Goal: Task Accomplishment & Management: Manage account settings

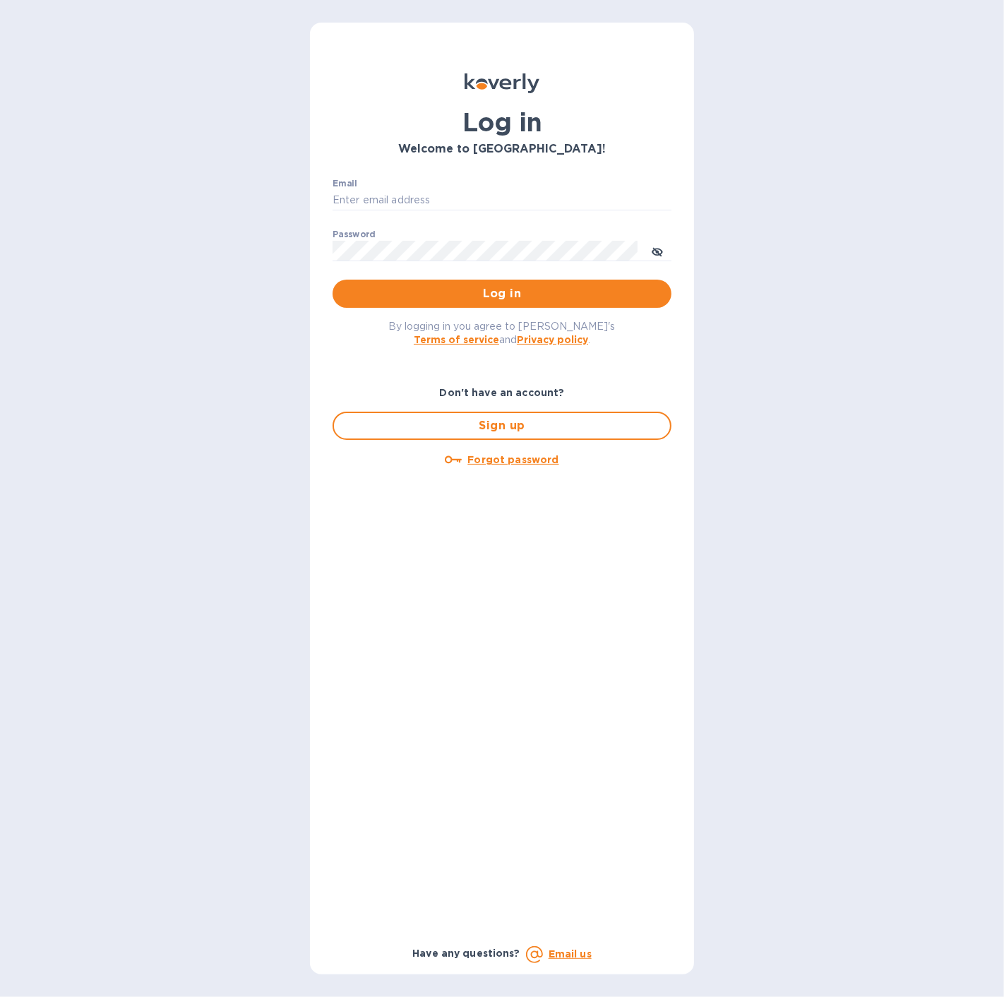
type input "spainwinecollection@gmail.com"
click at [469, 310] on div "By logging in you agree to Koverly's Terms of service and Privacy policy ." at bounding box center [501, 332] width 361 height 49
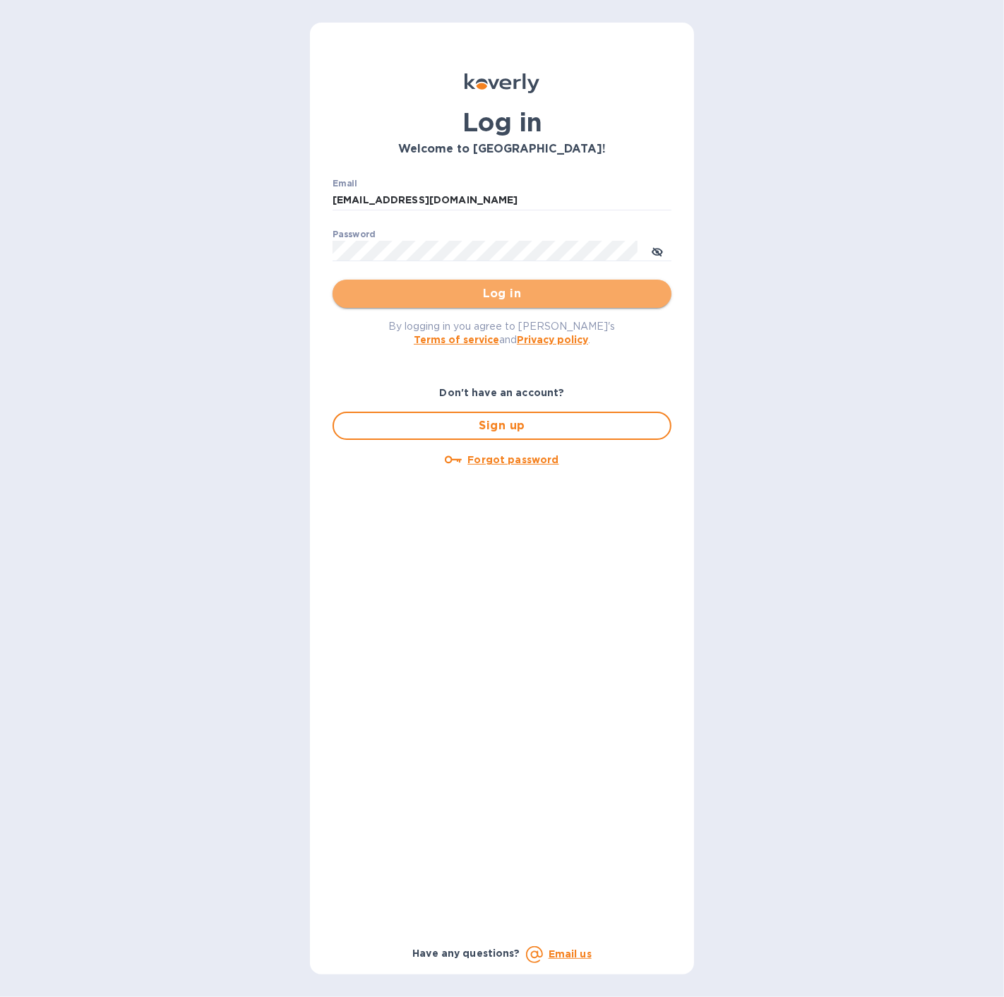
click at [474, 293] on span "Log in" at bounding box center [502, 293] width 316 height 17
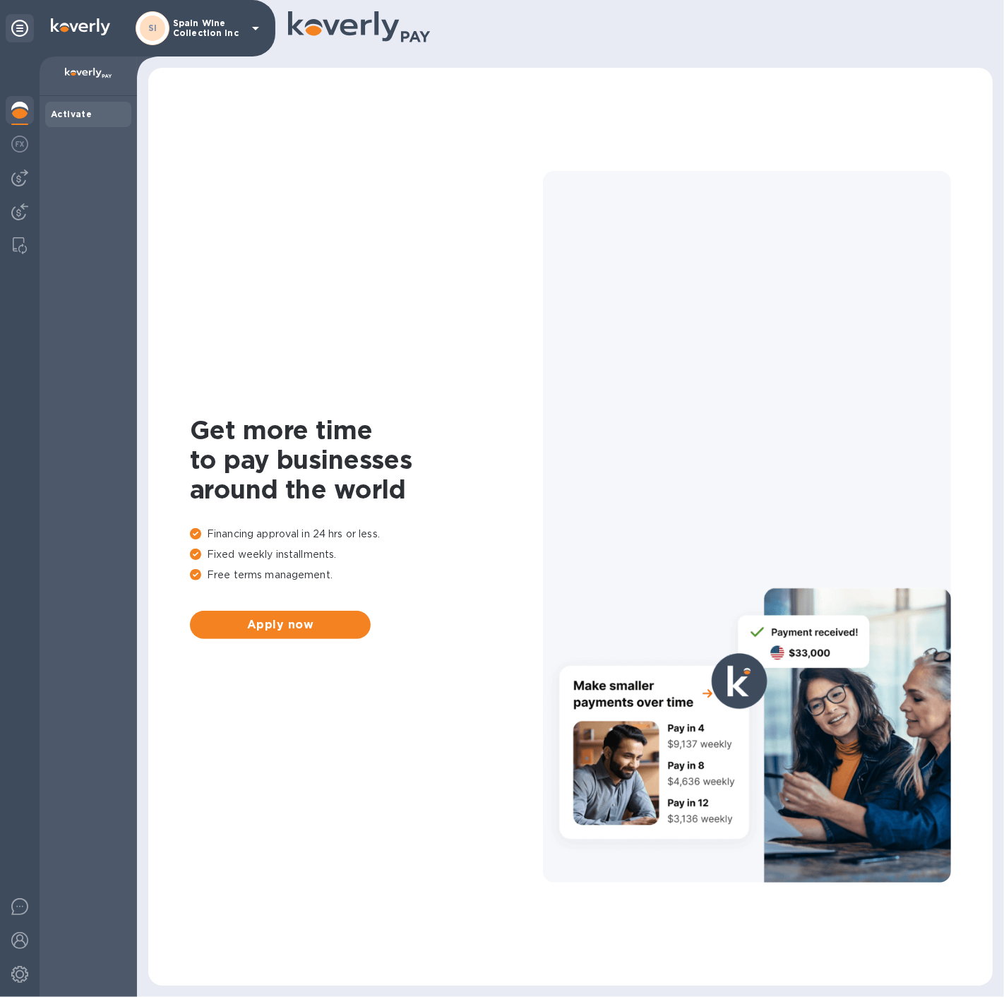
click at [195, 24] on p "Spain Wine Collection Inc" at bounding box center [208, 28] width 71 height 20
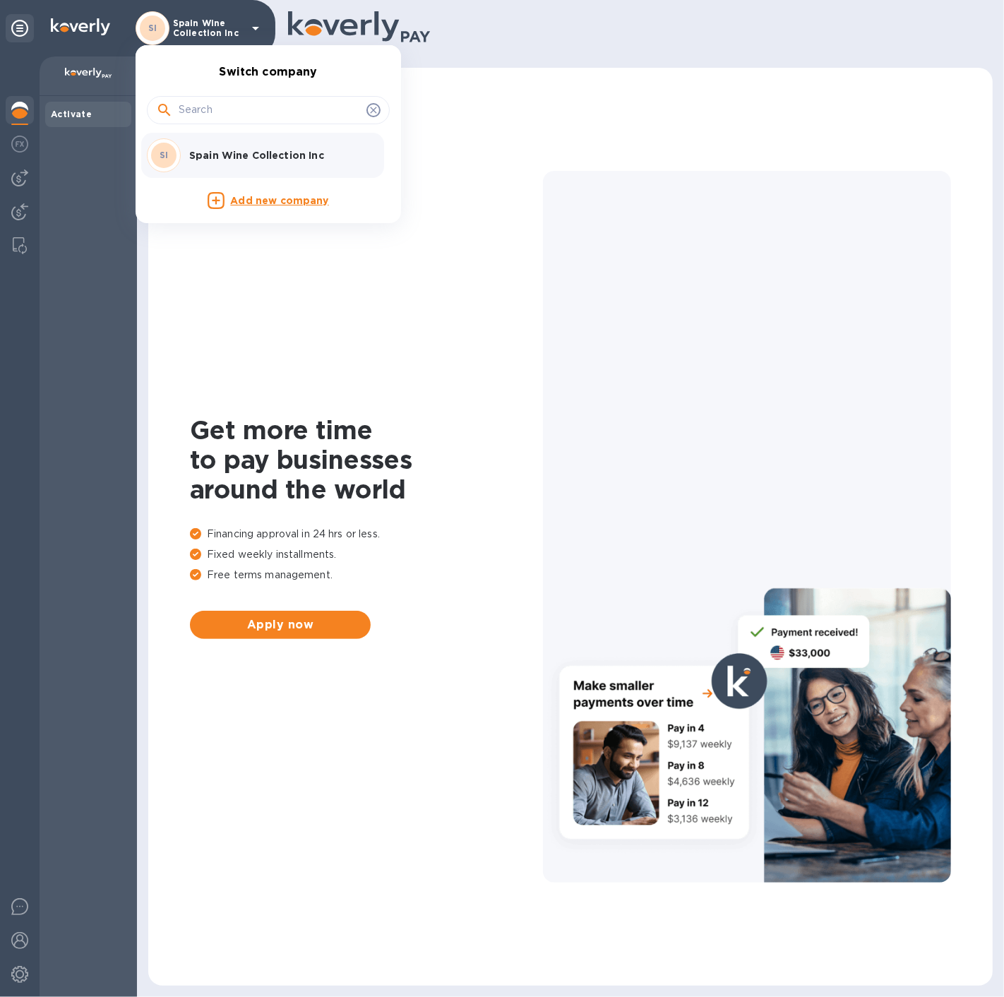
click at [204, 154] on p "Spain Wine Collection Inc" at bounding box center [278, 155] width 178 height 14
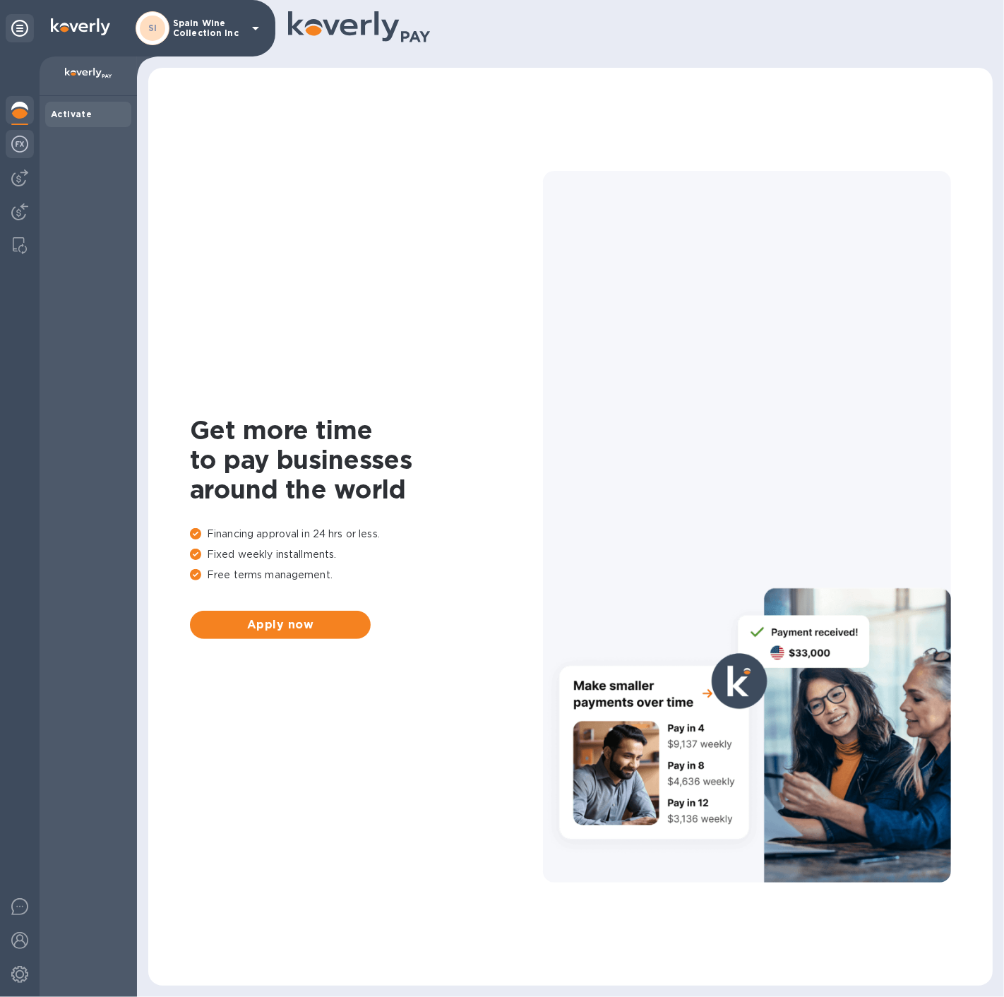
click at [20, 147] on img at bounding box center [19, 144] width 17 height 17
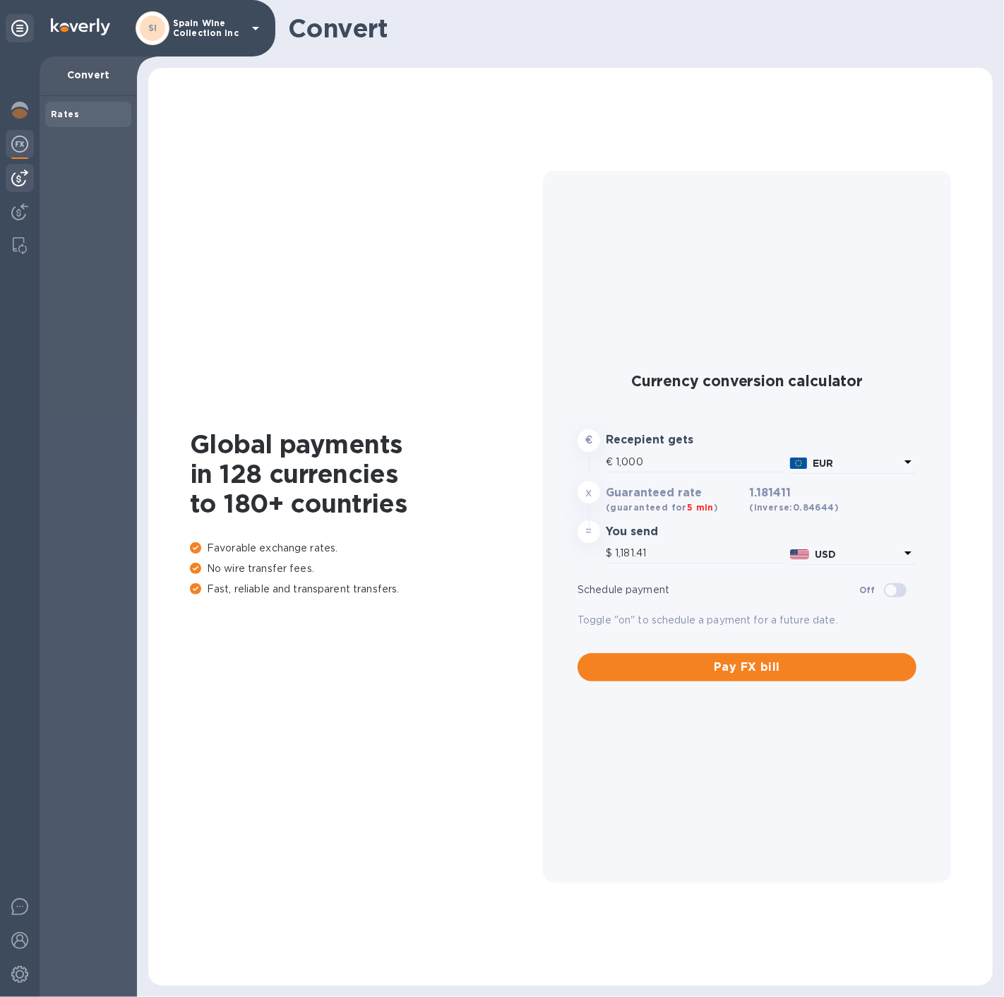
click at [18, 179] on img at bounding box center [19, 177] width 17 height 17
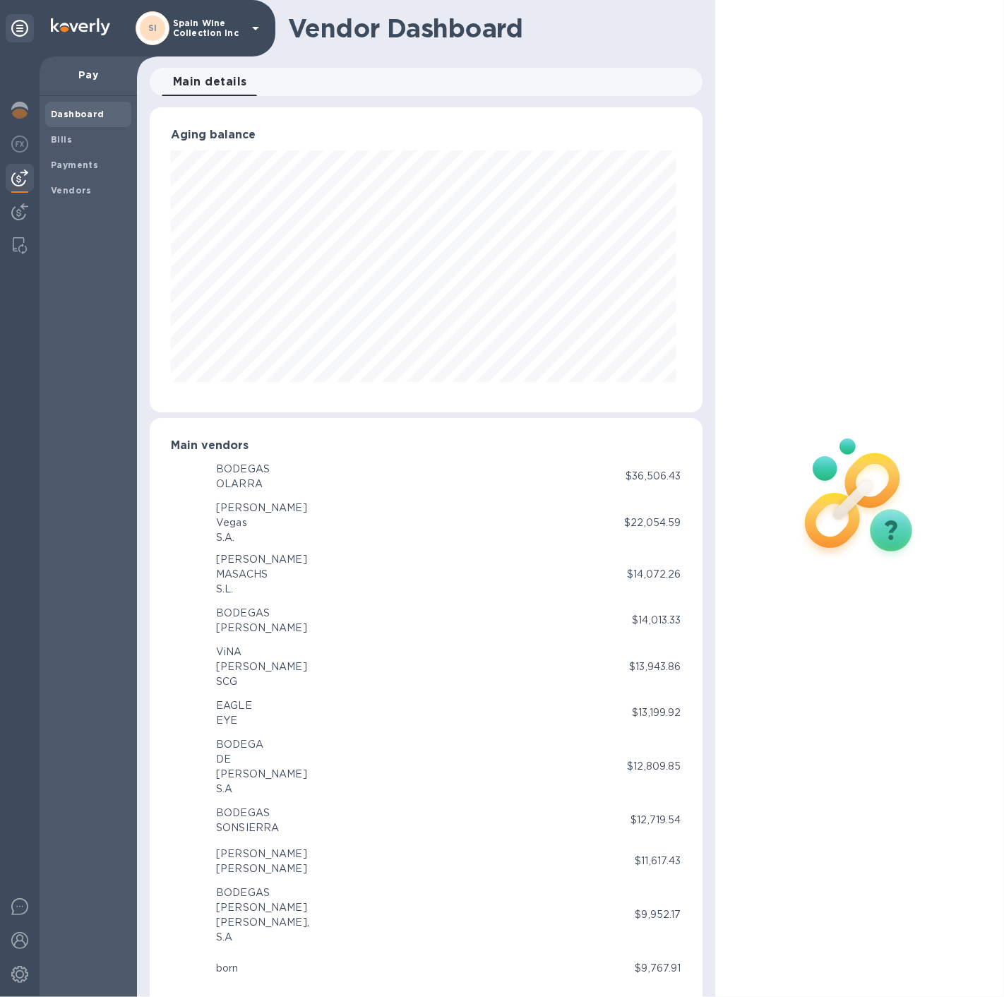
scroll to position [304, 547]
click at [18, 203] on img at bounding box center [19, 211] width 17 height 17
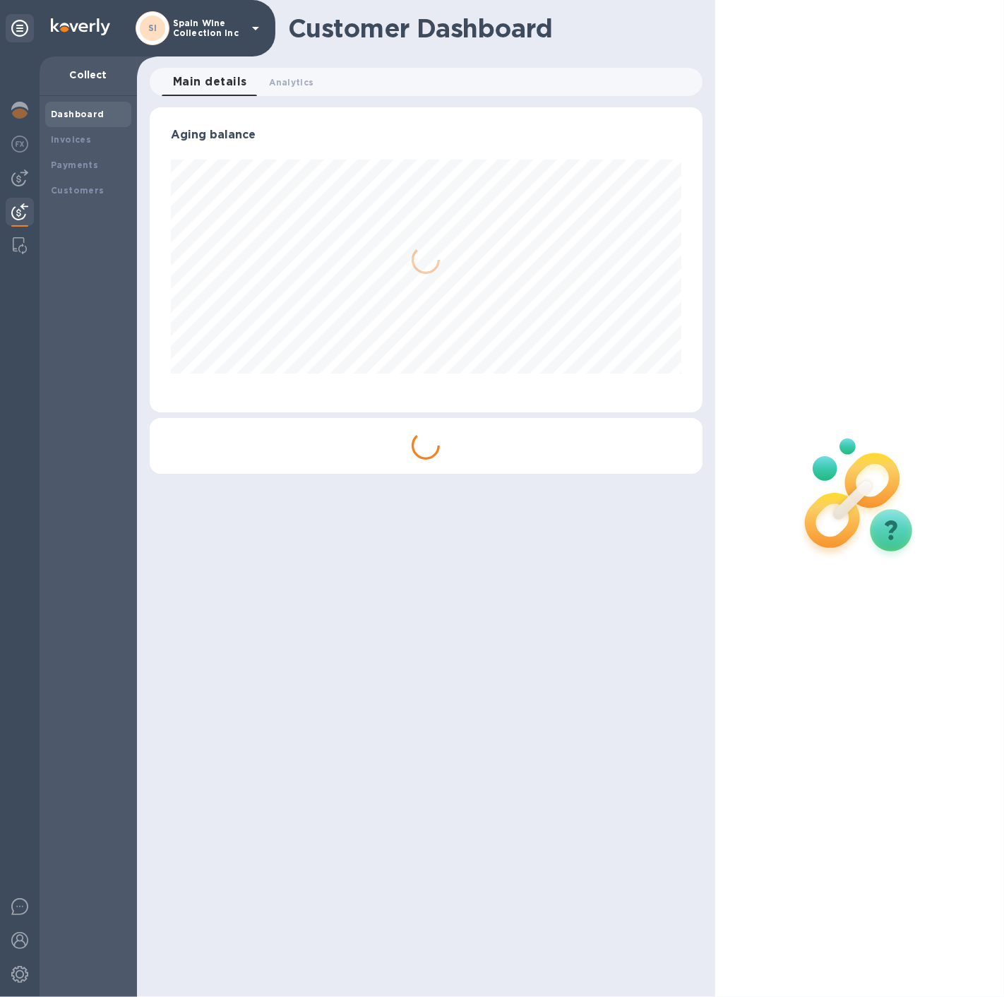
scroll to position [304, 552]
click at [26, 174] on img at bounding box center [19, 177] width 17 height 17
click at [62, 141] on b "Bills" at bounding box center [61, 139] width 21 height 11
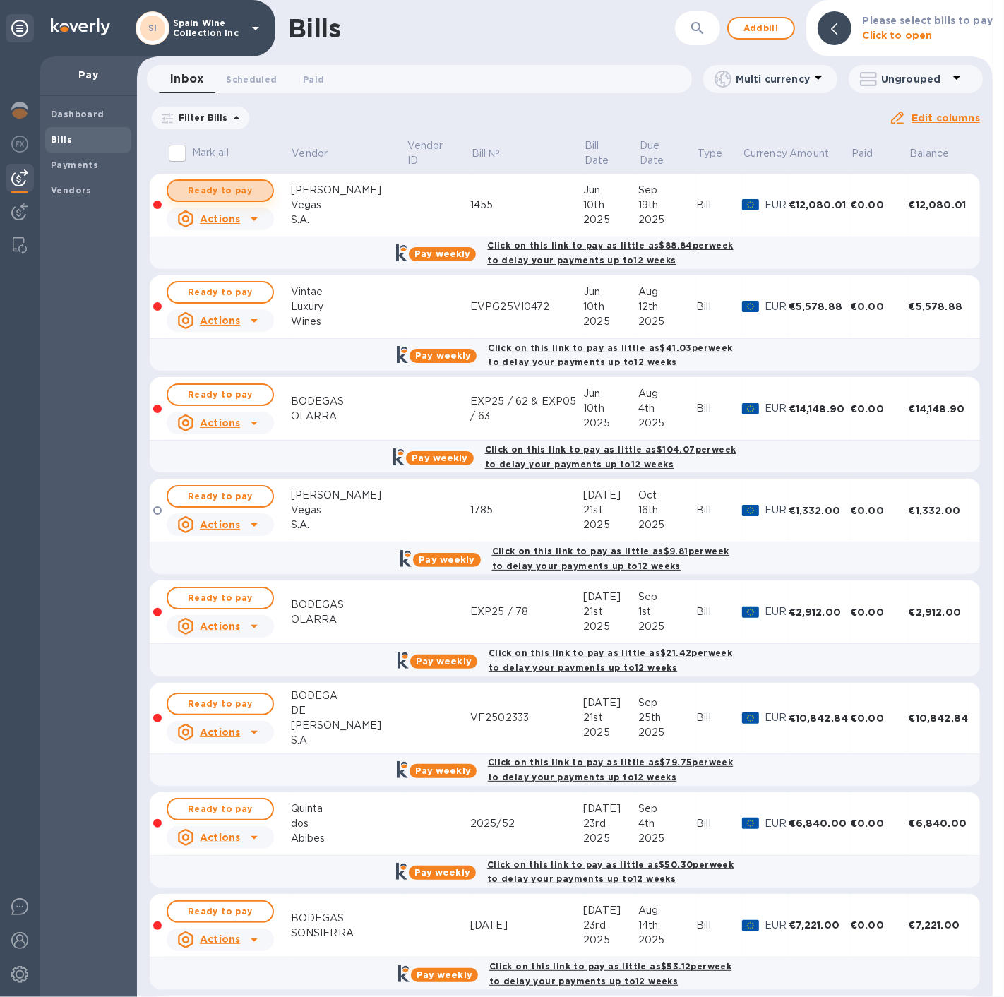
click at [191, 191] on span "Ready to pay" at bounding box center [220, 190] width 82 height 17
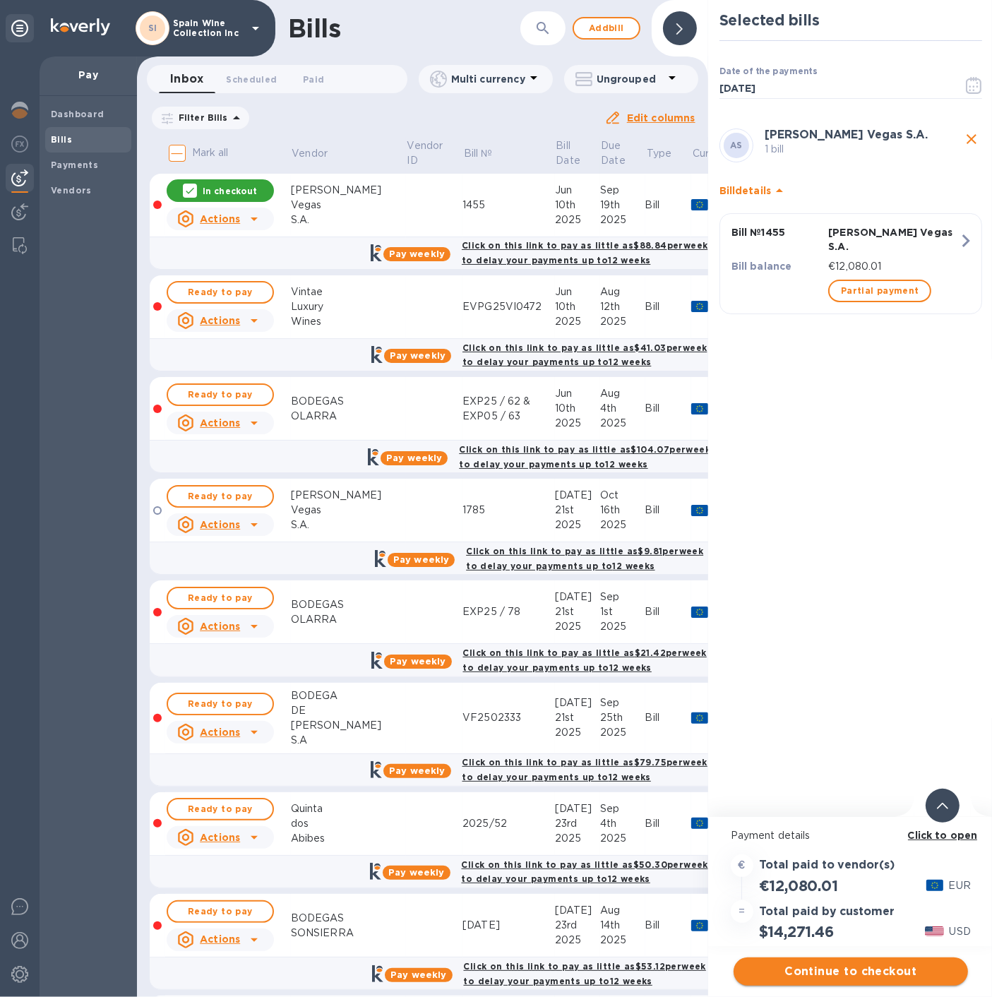
click at [851, 977] on span "Continue to checkout" at bounding box center [851, 971] width 212 height 17
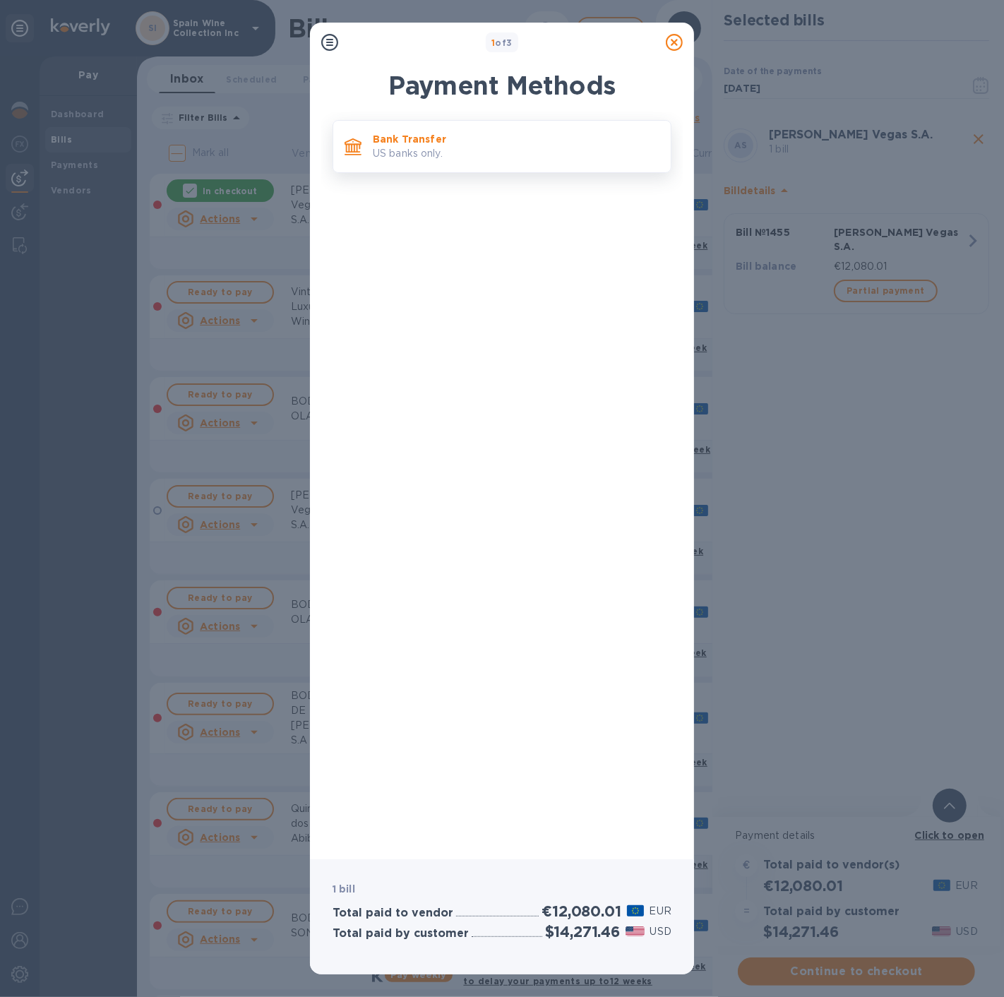
click at [458, 146] on p "US banks only." at bounding box center [516, 153] width 287 height 15
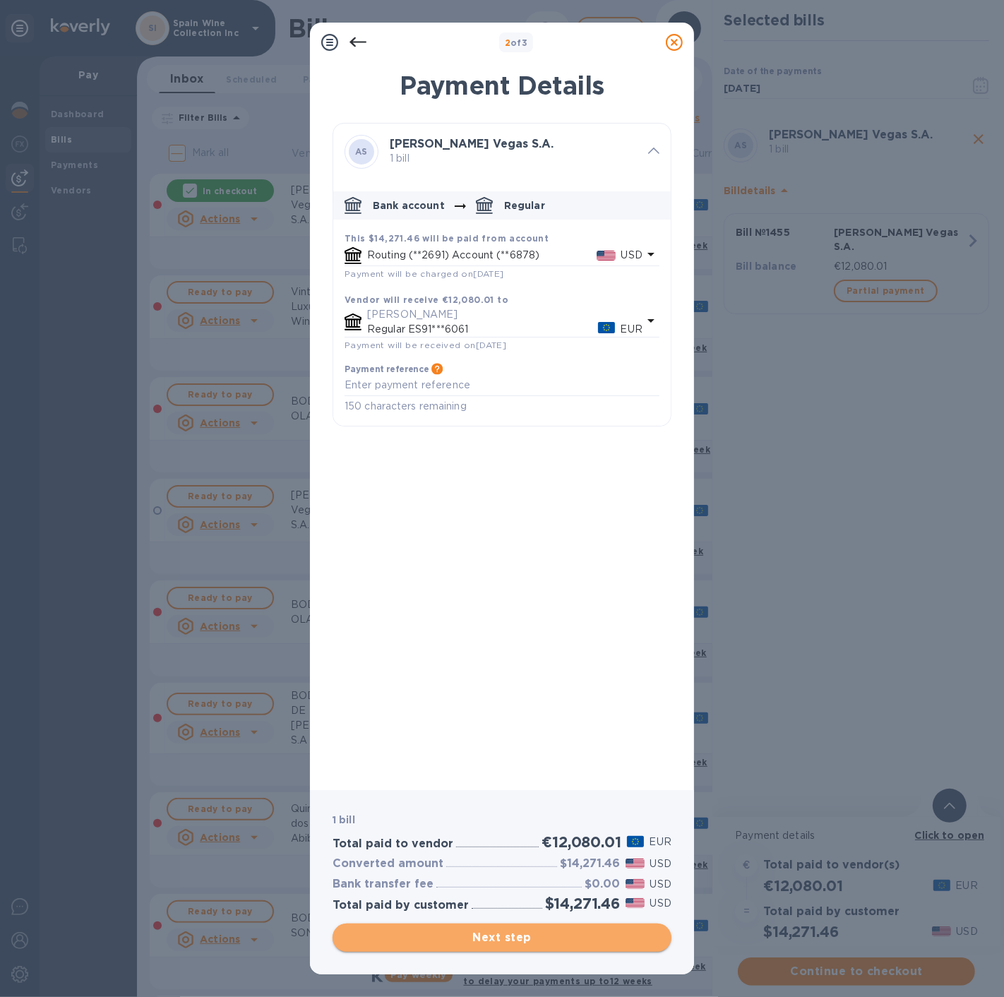
click at [481, 940] on span "Next step" at bounding box center [502, 937] width 316 height 17
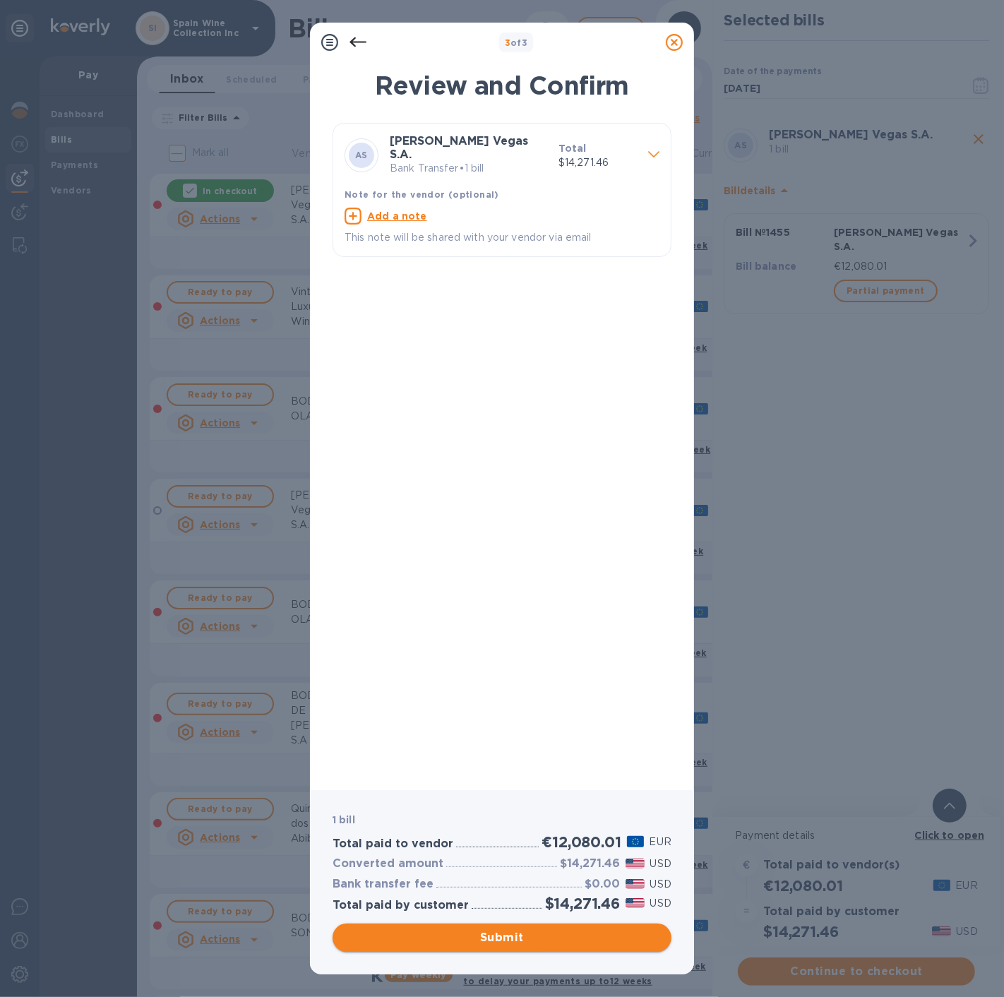
click at [480, 937] on span "Submit" at bounding box center [502, 937] width 316 height 17
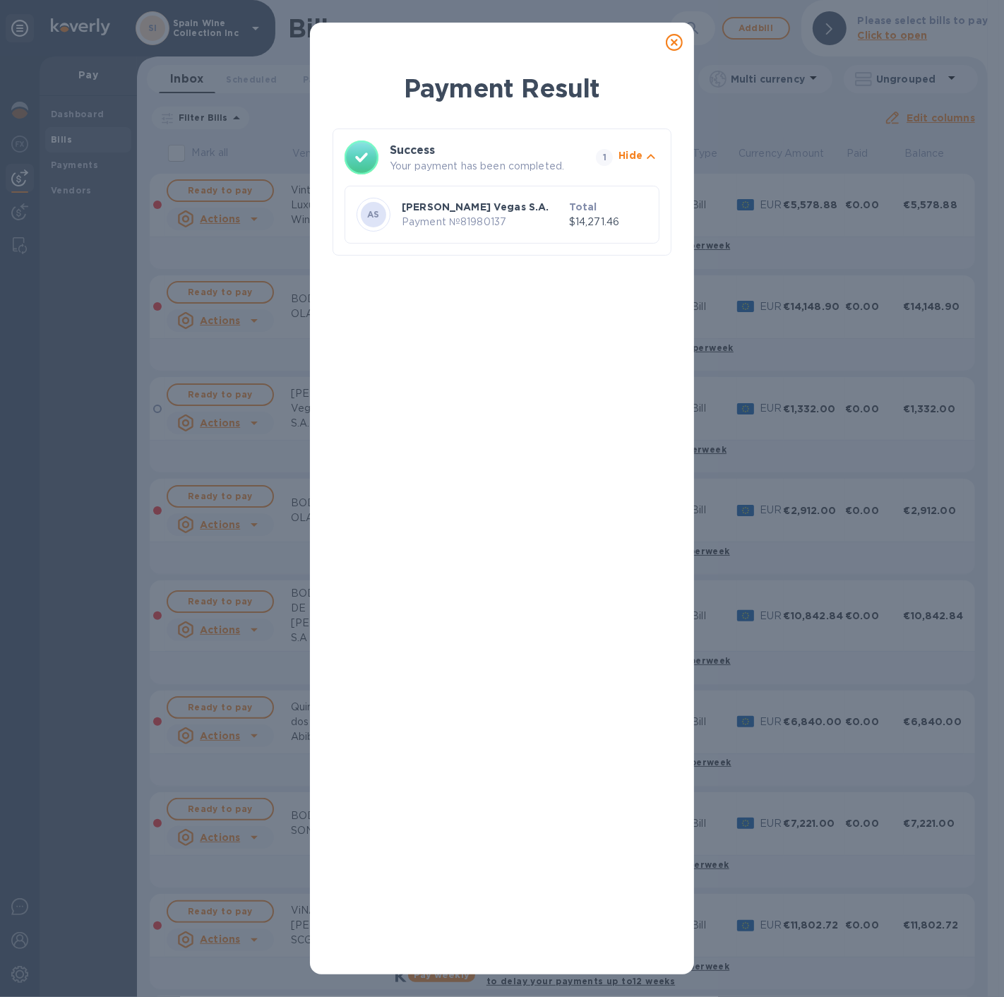
click at [671, 37] on icon at bounding box center [674, 42] width 17 height 17
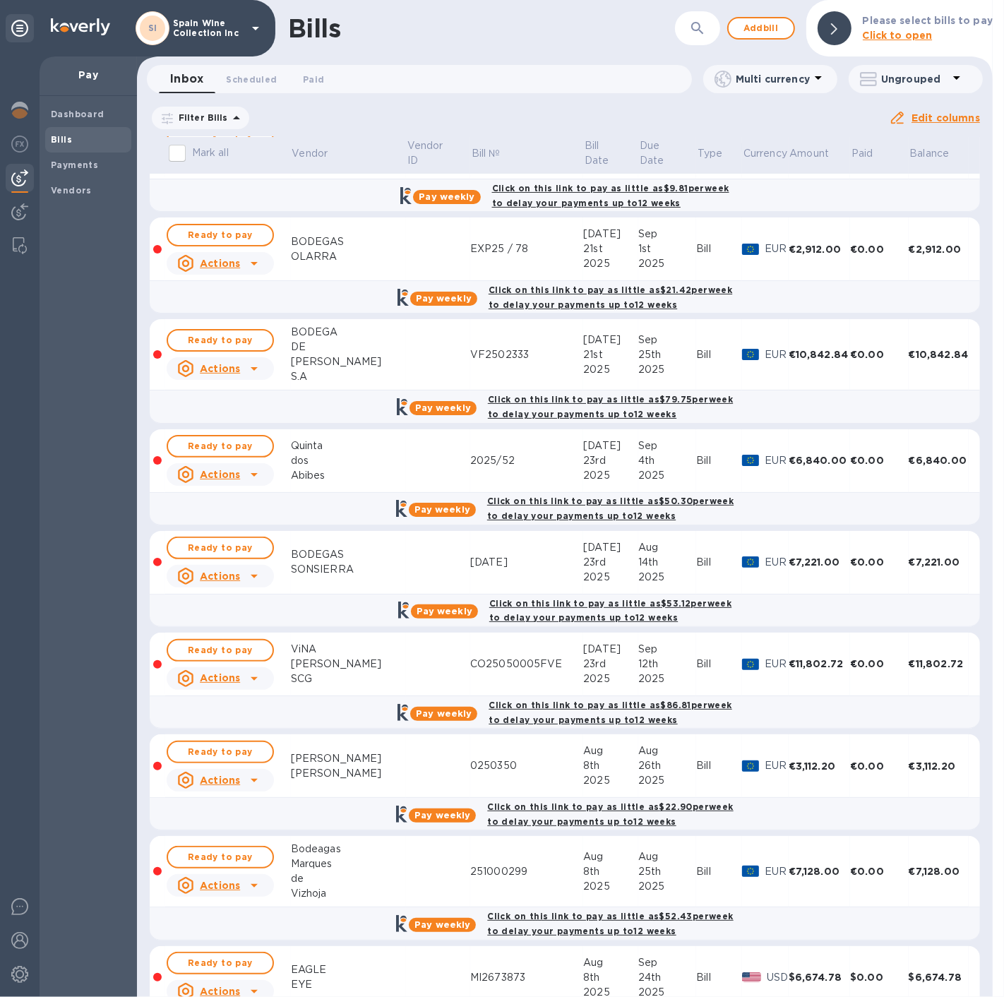
scroll to position [392, 0]
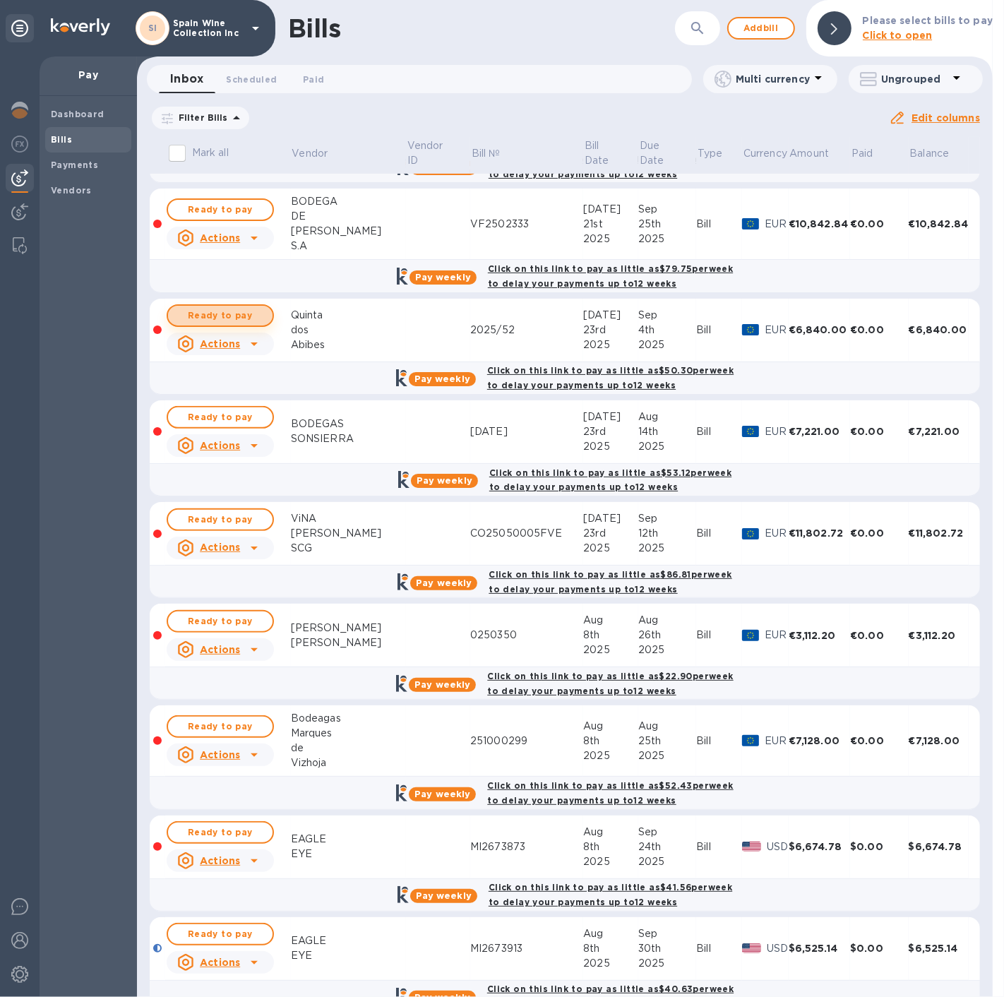
click at [244, 313] on span "Ready to pay" at bounding box center [220, 315] width 82 height 17
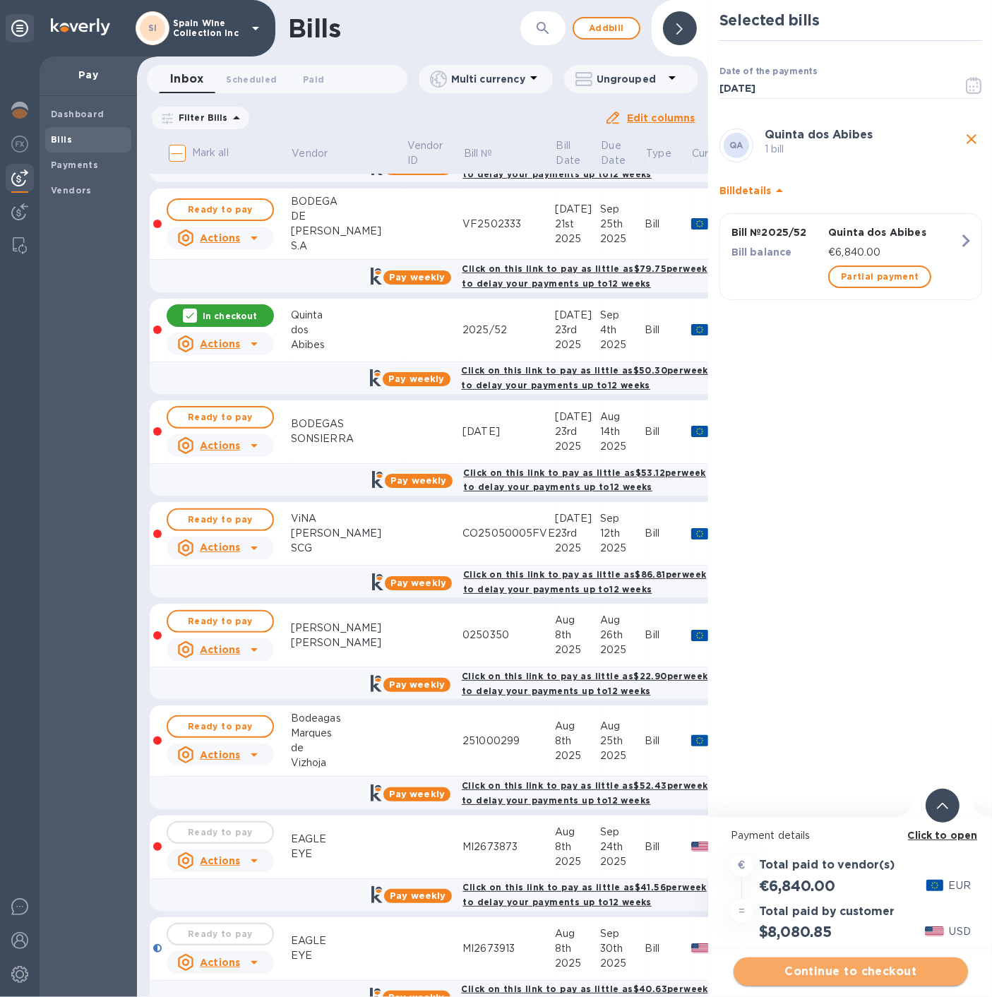
click at [822, 969] on span "Continue to checkout" at bounding box center [851, 971] width 212 height 17
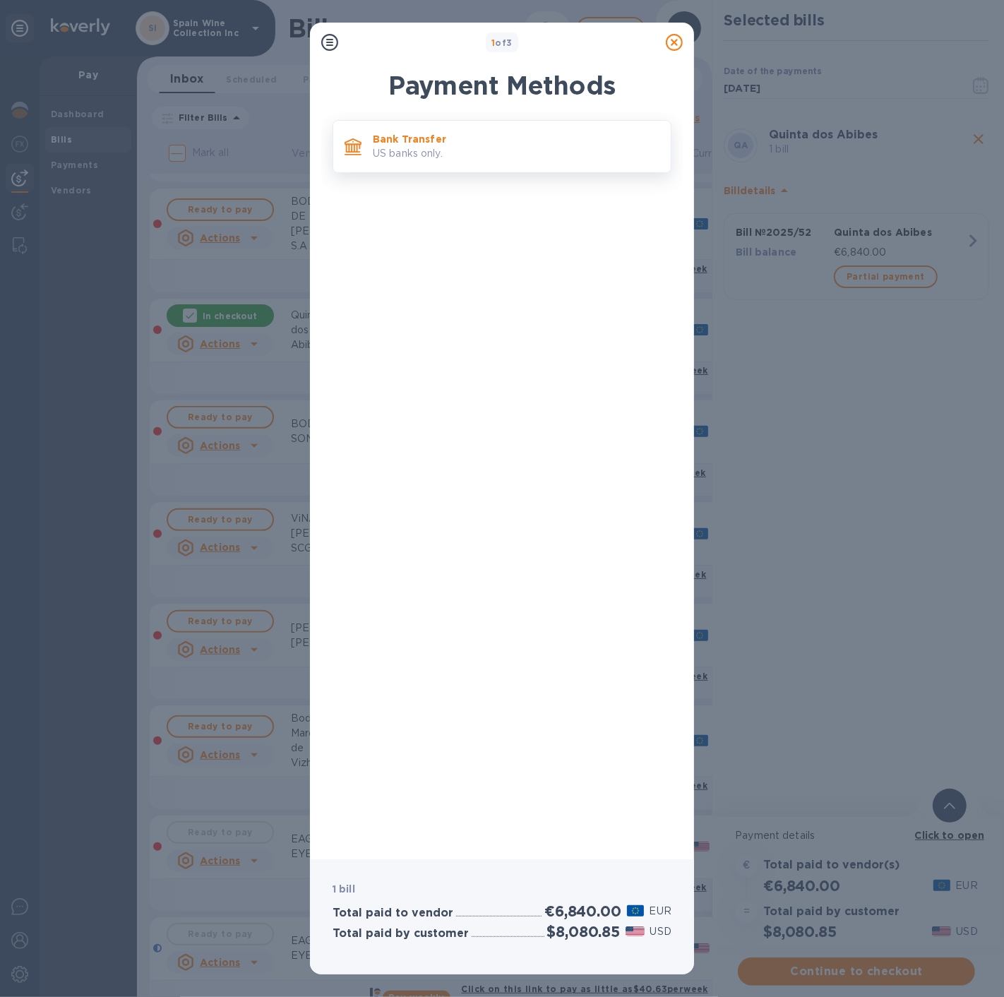
click at [457, 157] on p "US banks only." at bounding box center [516, 153] width 287 height 15
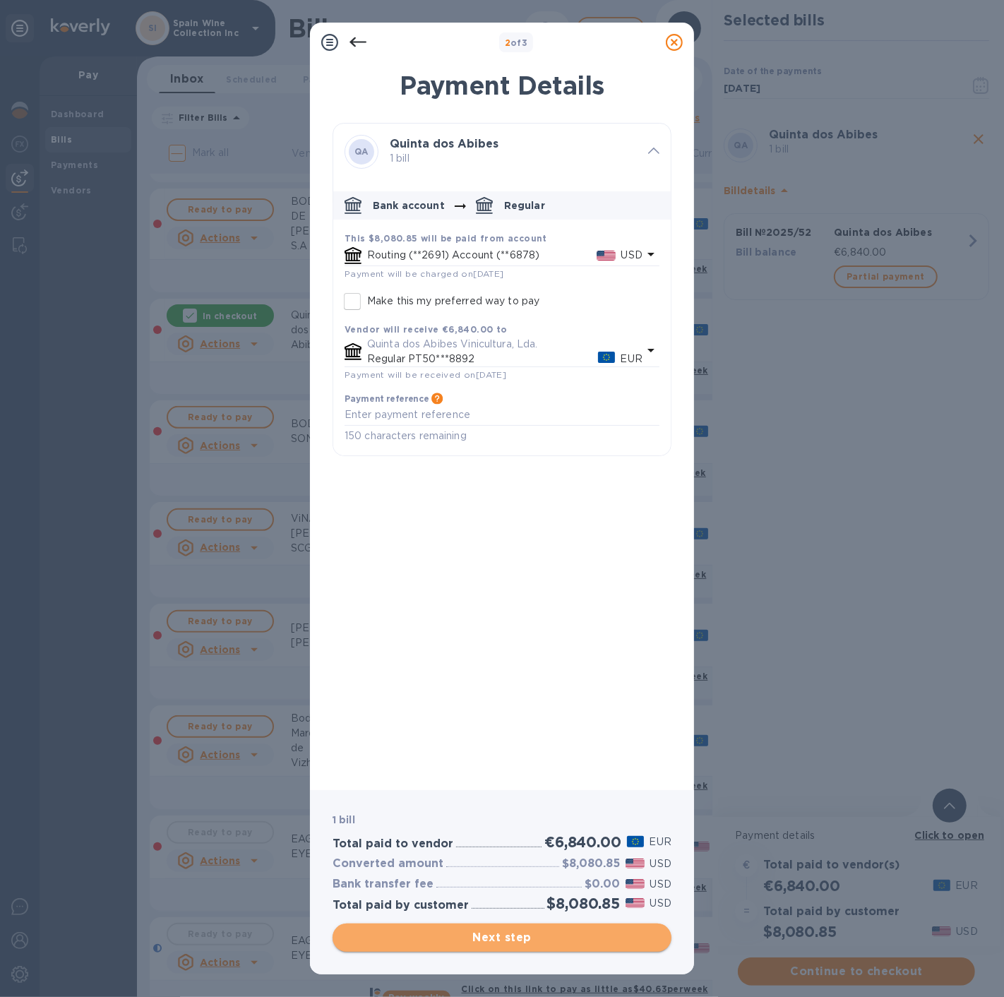
click at [502, 949] on button "Next step" at bounding box center [502, 937] width 339 height 28
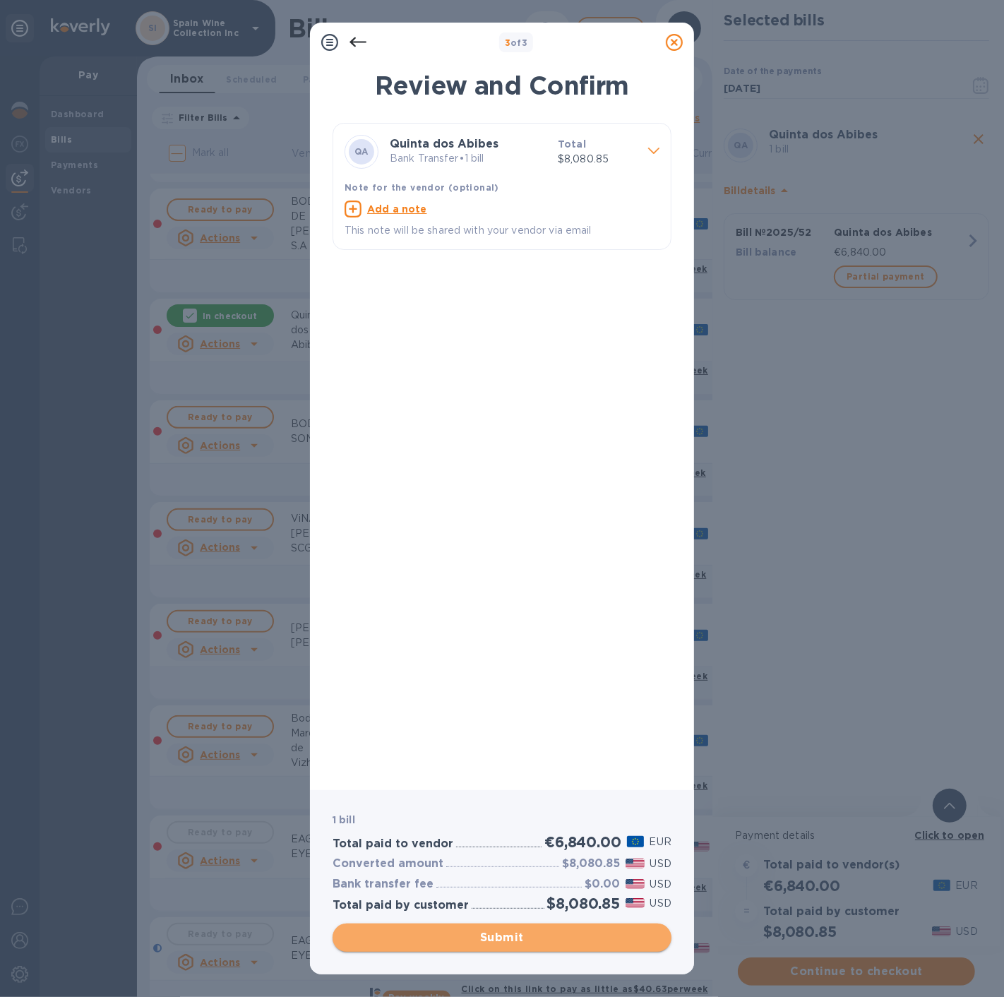
click at [519, 937] on span "Submit" at bounding box center [502, 937] width 316 height 17
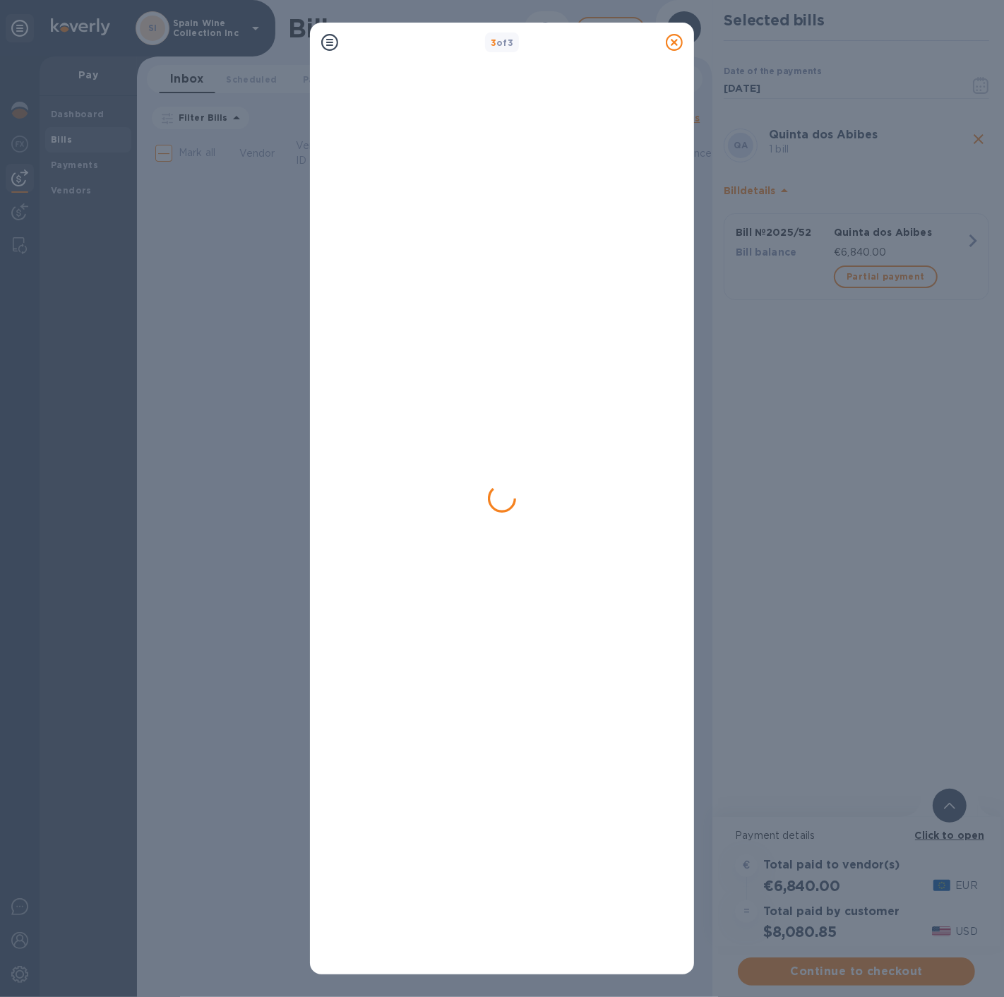
scroll to position [0, 0]
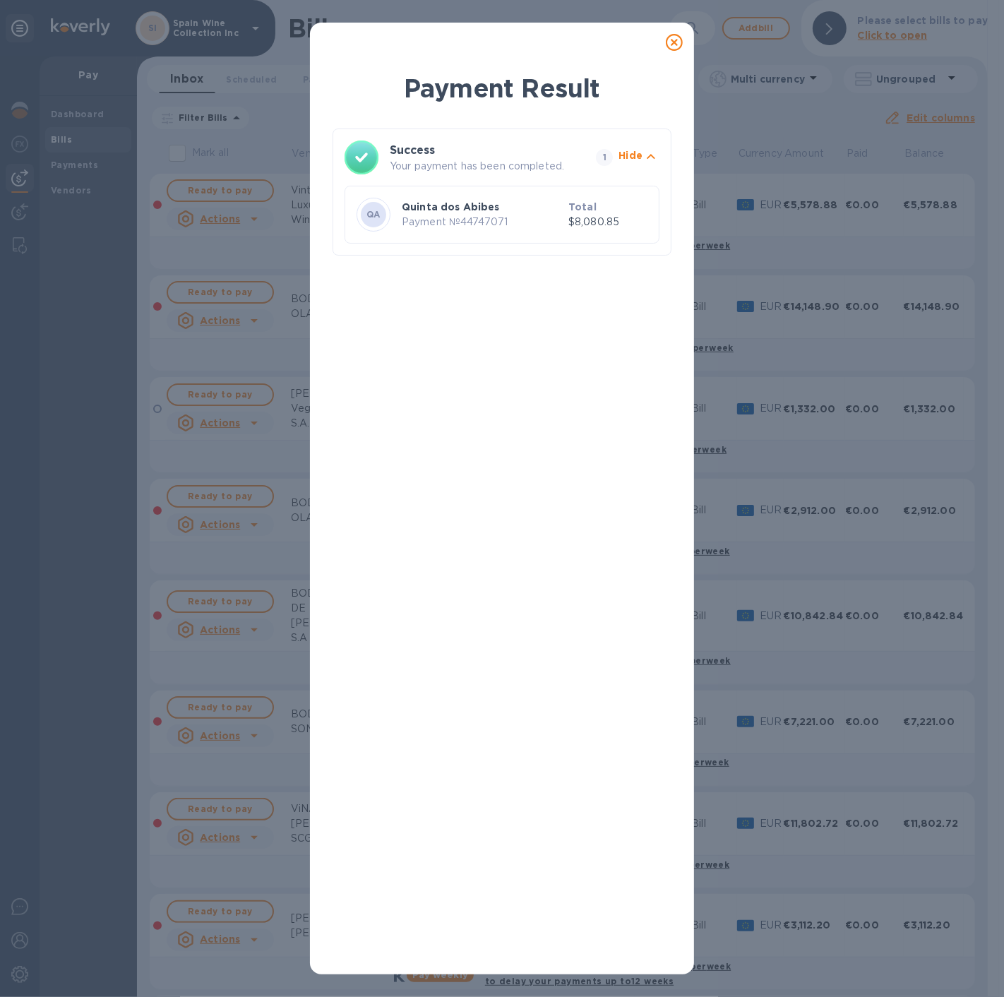
click at [676, 43] on icon at bounding box center [674, 42] width 17 height 17
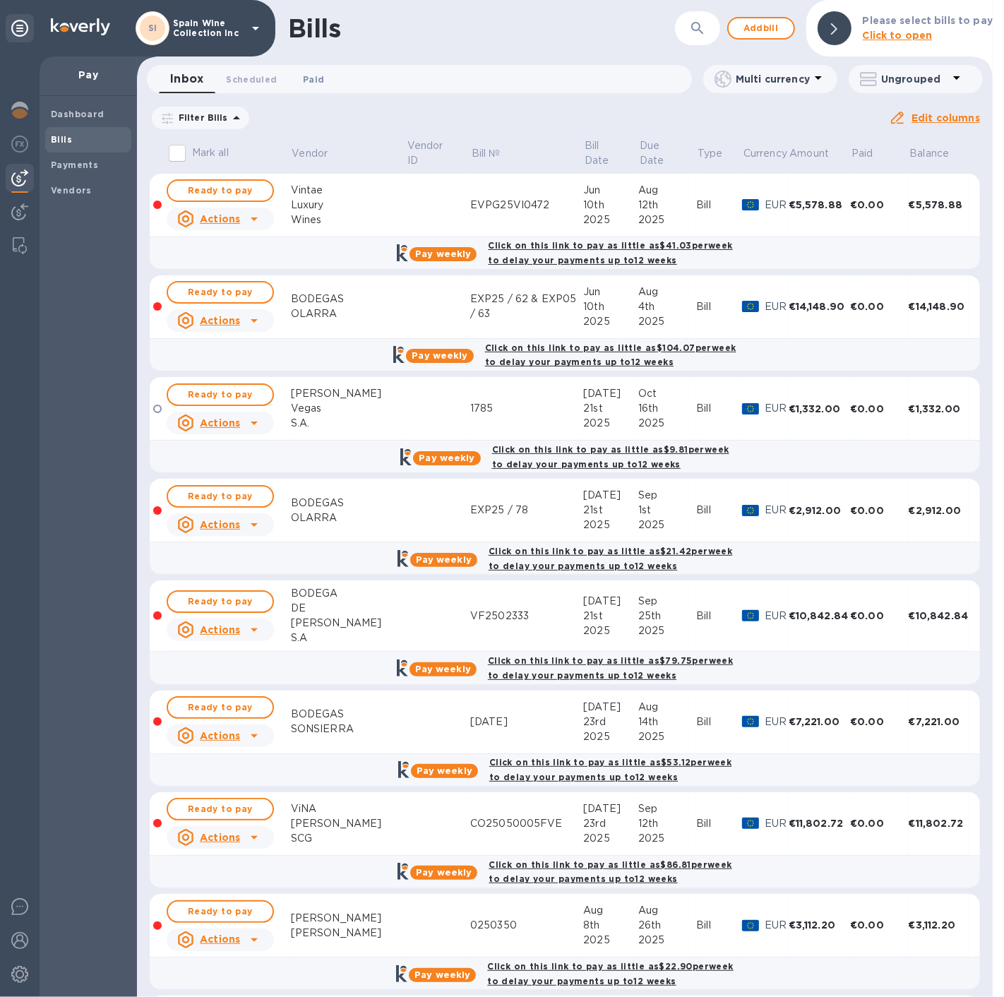
click at [326, 71] on button "Paid 0" at bounding box center [313, 79] width 51 height 28
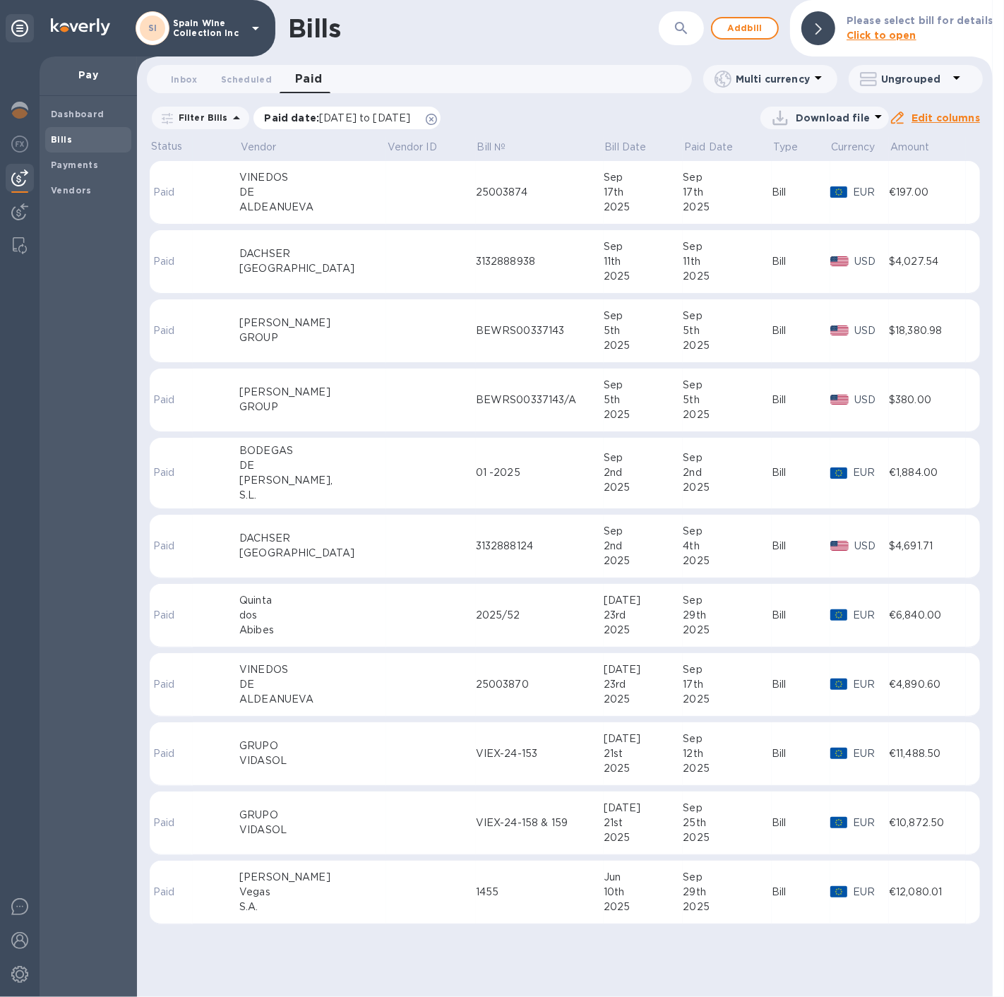
click at [437, 121] on icon at bounding box center [431, 119] width 11 height 11
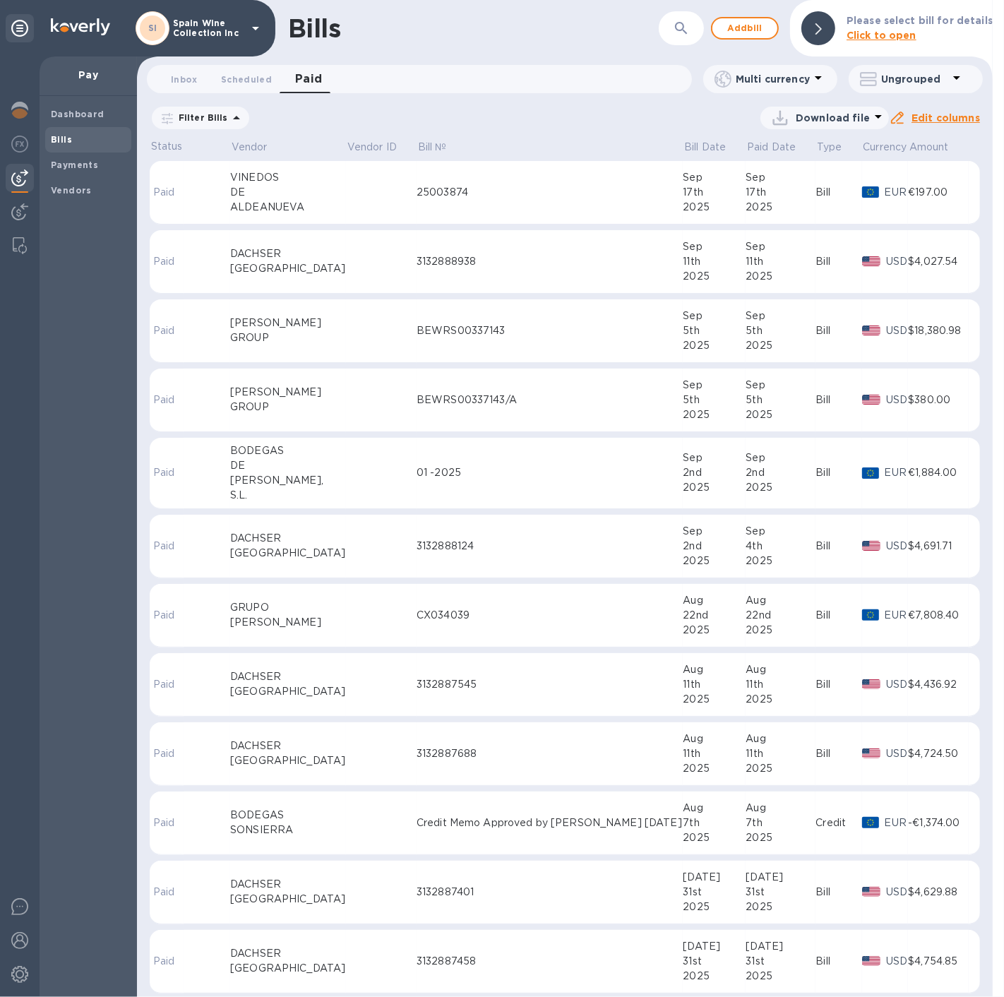
click at [312, 66] on button "Paid 0" at bounding box center [308, 79] width 51 height 28
click at [309, 78] on span "Paid 0" at bounding box center [309, 79] width 28 height 20
click at [259, 76] on span "Scheduled 0" at bounding box center [246, 79] width 51 height 15
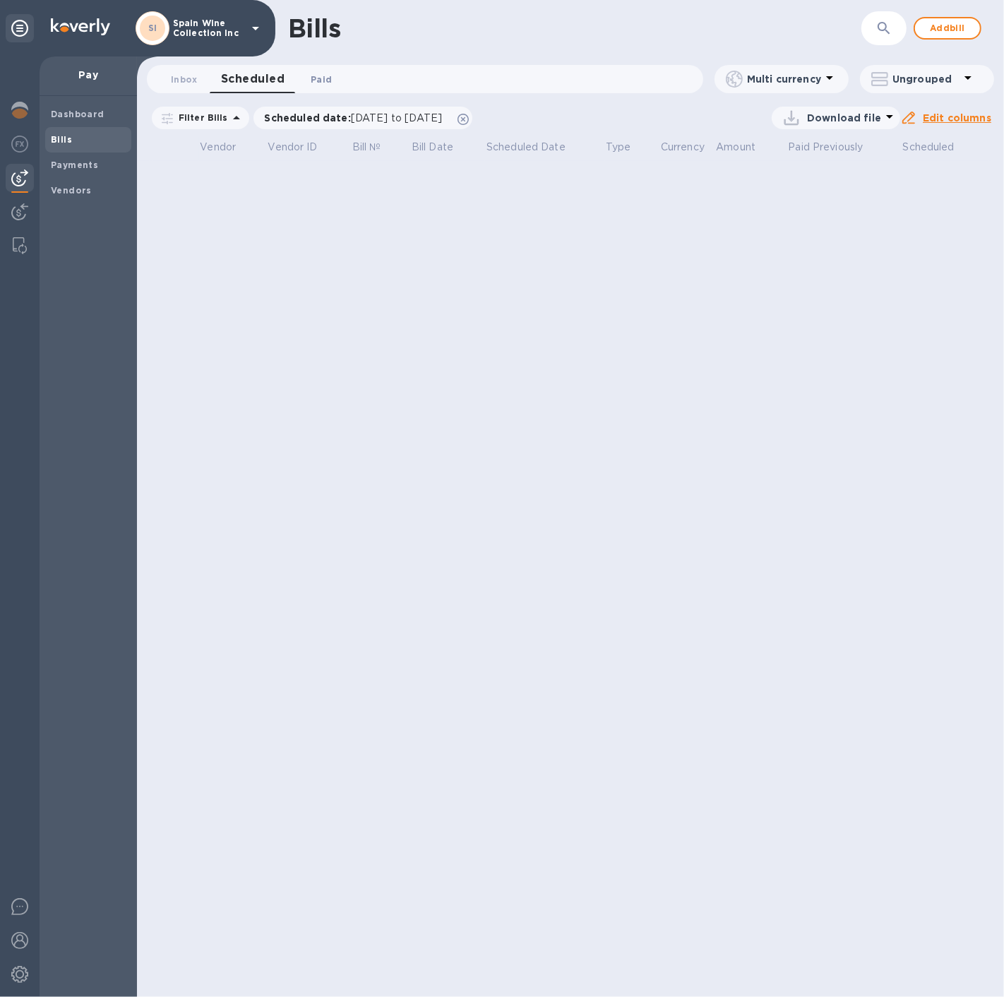
click at [318, 78] on span "Paid 0" at bounding box center [321, 79] width 21 height 15
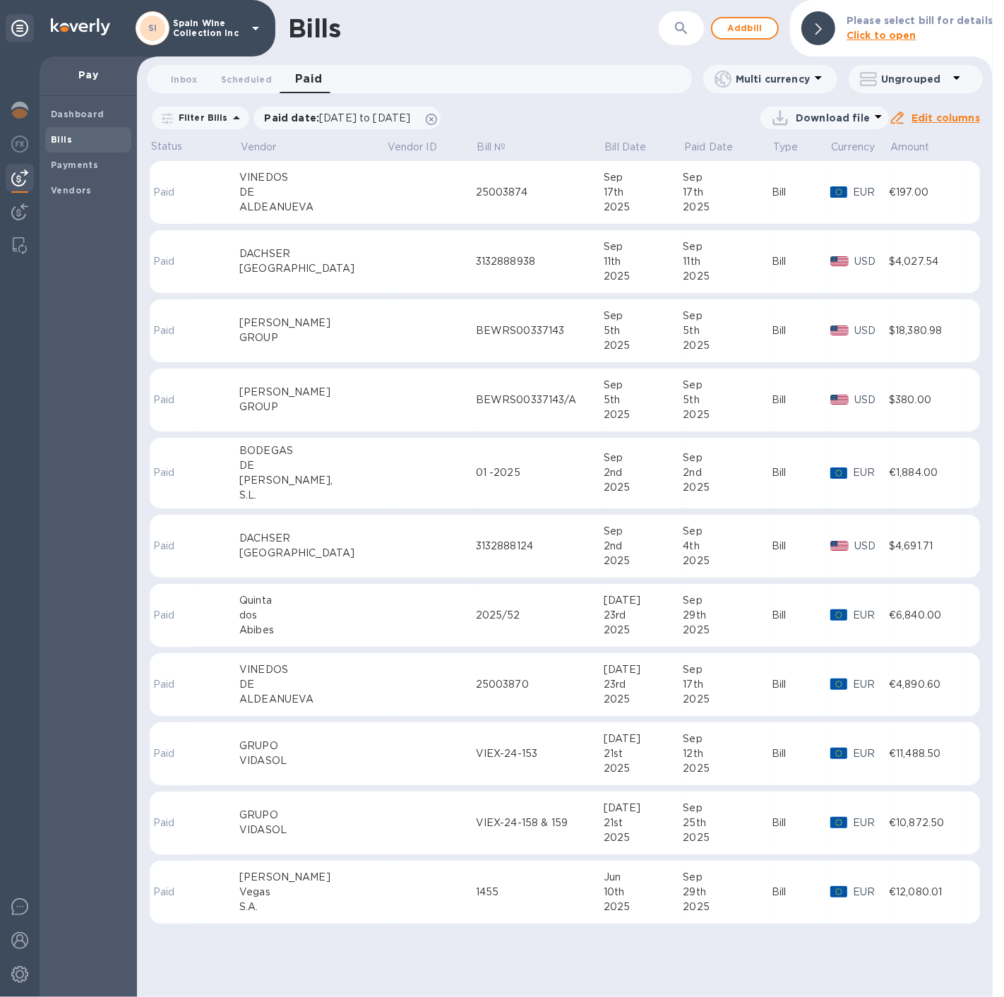
click at [421, 599] on td at bounding box center [431, 616] width 90 height 64
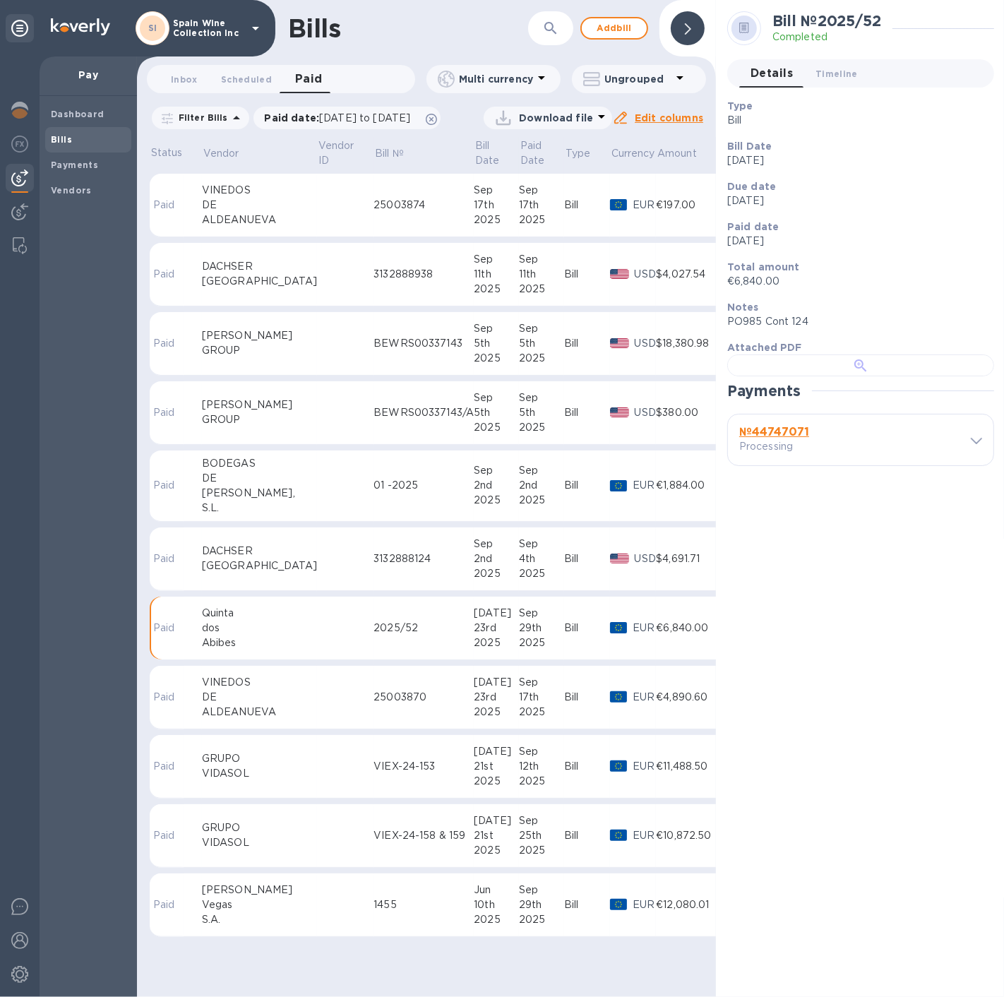
click at [801, 376] on div at bounding box center [860, 365] width 267 height 22
click at [405, 912] on div "1455" at bounding box center [423, 904] width 100 height 15
click at [837, 376] on div at bounding box center [860, 365] width 267 height 22
